Goal: Transaction & Acquisition: Purchase product/service

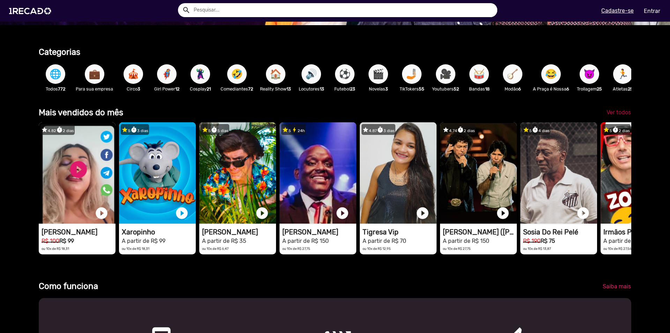
click at [616, 115] on span "Ver todos" at bounding box center [618, 112] width 24 height 7
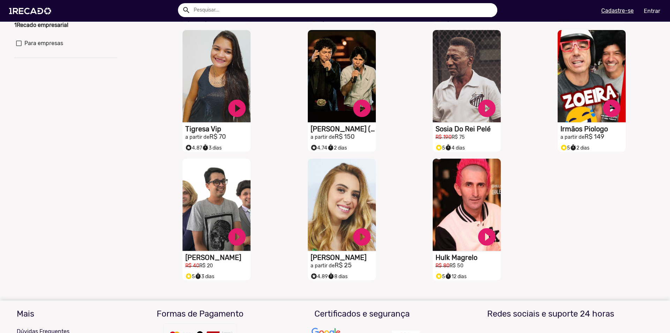
scroll to position [209, 0]
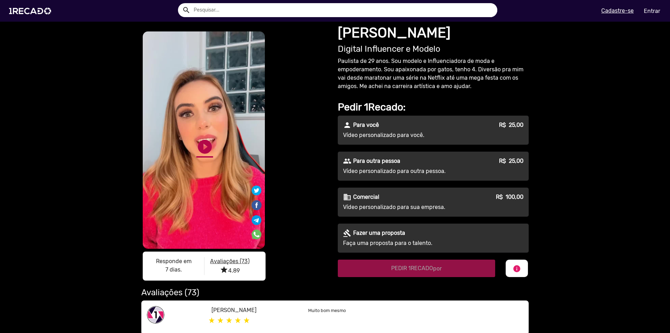
click at [201, 144] on link "play_circle_filled" at bounding box center [204, 146] width 17 height 17
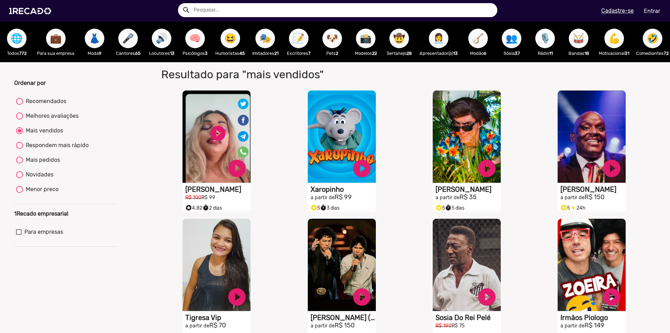
click at [79, 145] on mat-radio-group "Recomendados Melhores avaliações Mais vendidos Respondem mais rápido Mais pedid…" at bounding box center [65, 146] width 103 height 103
click at [81, 149] on div "Respondem mais rápido" at bounding box center [56, 145] width 66 height 8
click at [20, 149] on input "Respondem mais rápido" at bounding box center [19, 149] width 0 height 0
radio input "true"
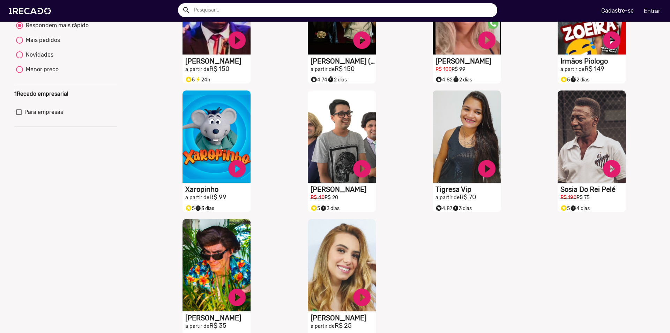
scroll to position [174, 0]
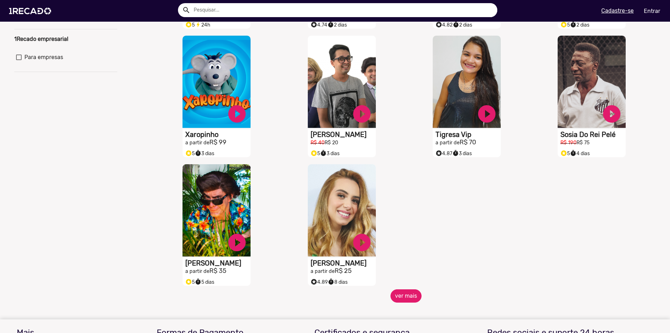
click at [412, 301] on button "ver mais" at bounding box center [405, 295] width 31 height 13
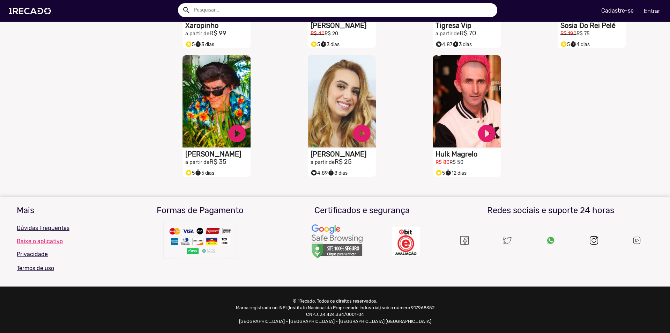
scroll to position [291, 0]
